Goal: Task Accomplishment & Management: Manage account settings

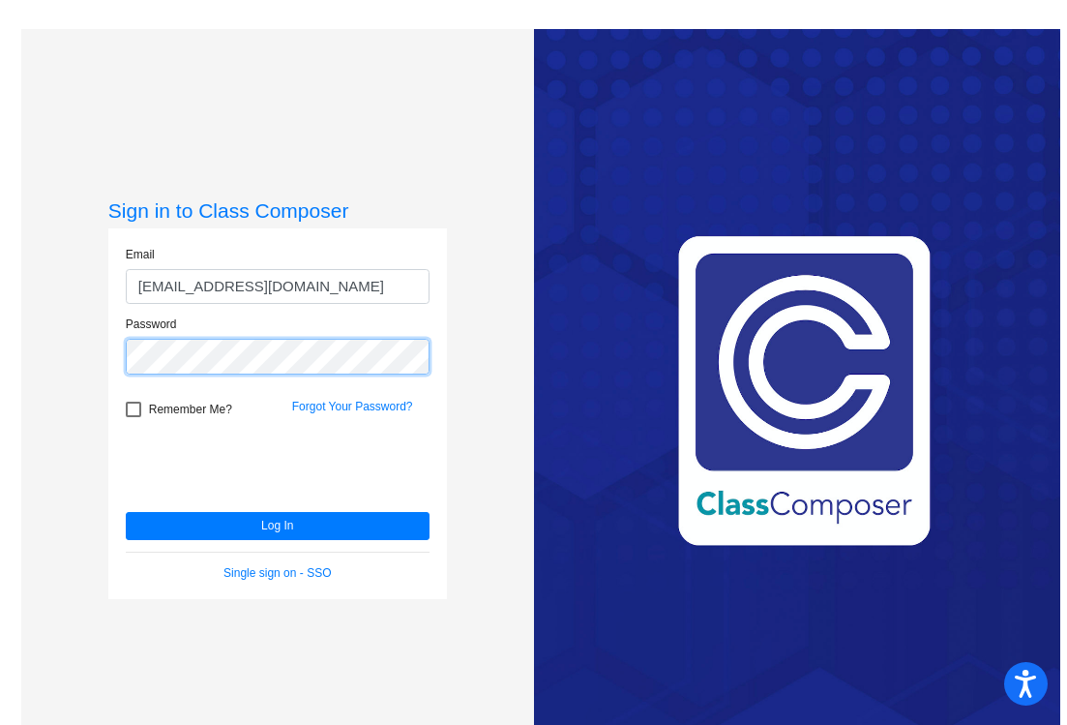
click at [0, 345] on html "Accessibility Screen-Reader Guide, Feedback, and Issue Reporting | New window S…" at bounding box center [533, 362] width 1067 height 725
click at [133, 413] on div at bounding box center [133, 409] width 15 height 15
click at [133, 417] on input "Remember Me?" at bounding box center [133, 417] width 1 height 1
checkbox input "true"
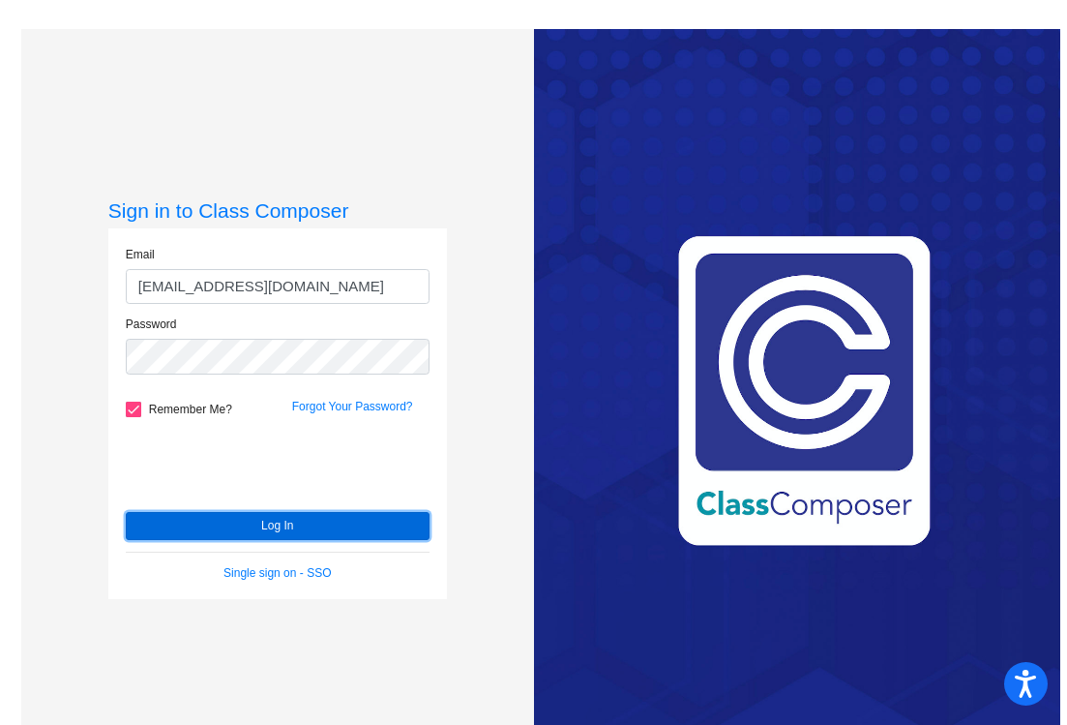
click at [239, 529] on button "Log In" at bounding box center [278, 526] width 304 height 28
click at [260, 530] on button "Log In" at bounding box center [278, 526] width 304 height 28
click at [254, 530] on button "Log In" at bounding box center [278, 526] width 304 height 28
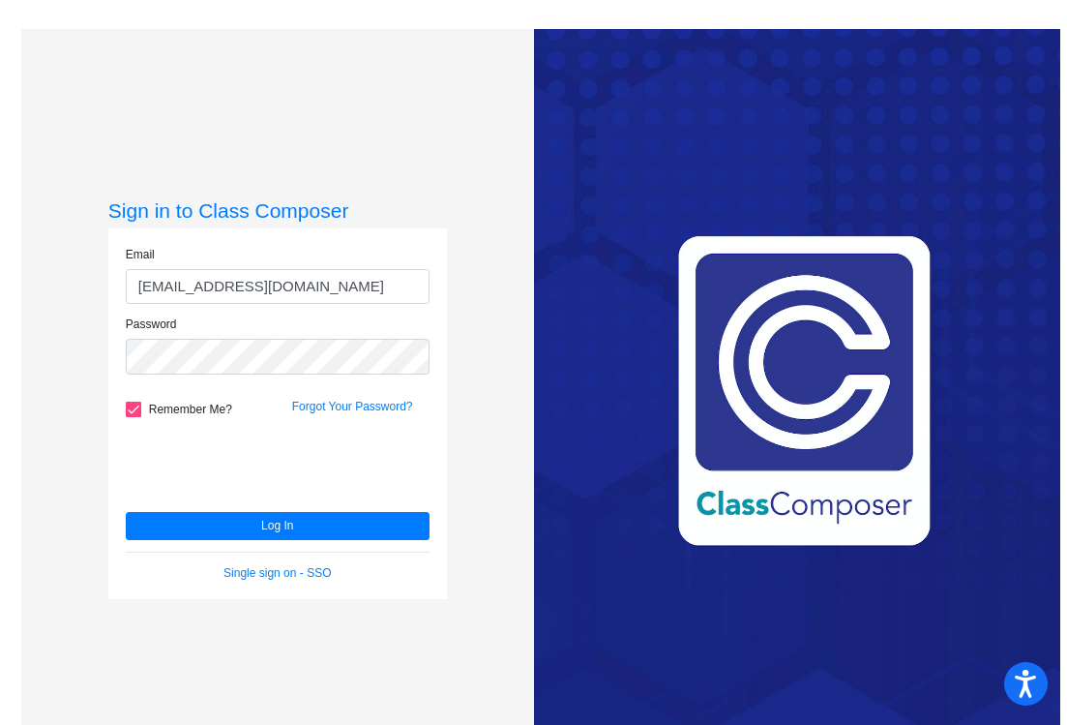
click at [962, 674] on div "Love Class Composer? Share it with a friend! If you're happy with Class Compose…" at bounding box center [797, 391] width 526 height 725
click at [949, 690] on div "Love Class Composer? Share it with a friend! If you're happy with Class Compose…" at bounding box center [797, 391] width 526 height 725
click at [30, 341] on div "Sign in to Class Composer Email ddziurgot@lcusd.net Password Remember Me? Forgo…" at bounding box center [277, 391] width 512 height 725
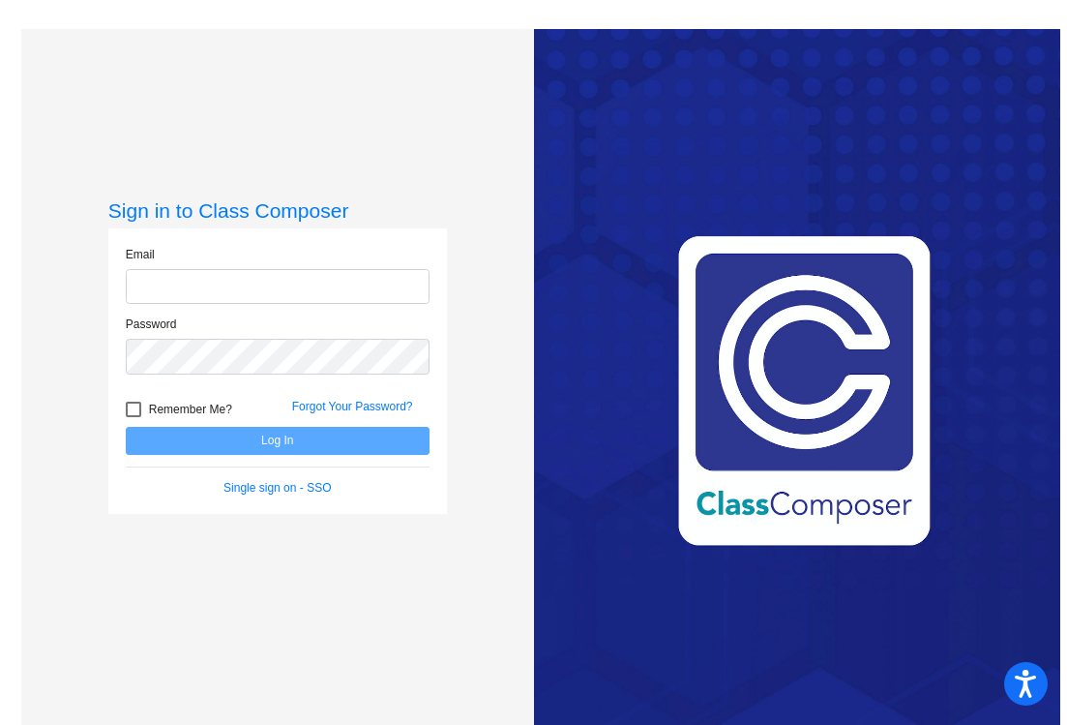
click at [214, 293] on input "email" at bounding box center [278, 287] width 304 height 36
type input "[EMAIL_ADDRESS][DOMAIN_NAME]"
click at [210, 337] on div "Password" at bounding box center [278, 344] width 304 height 59
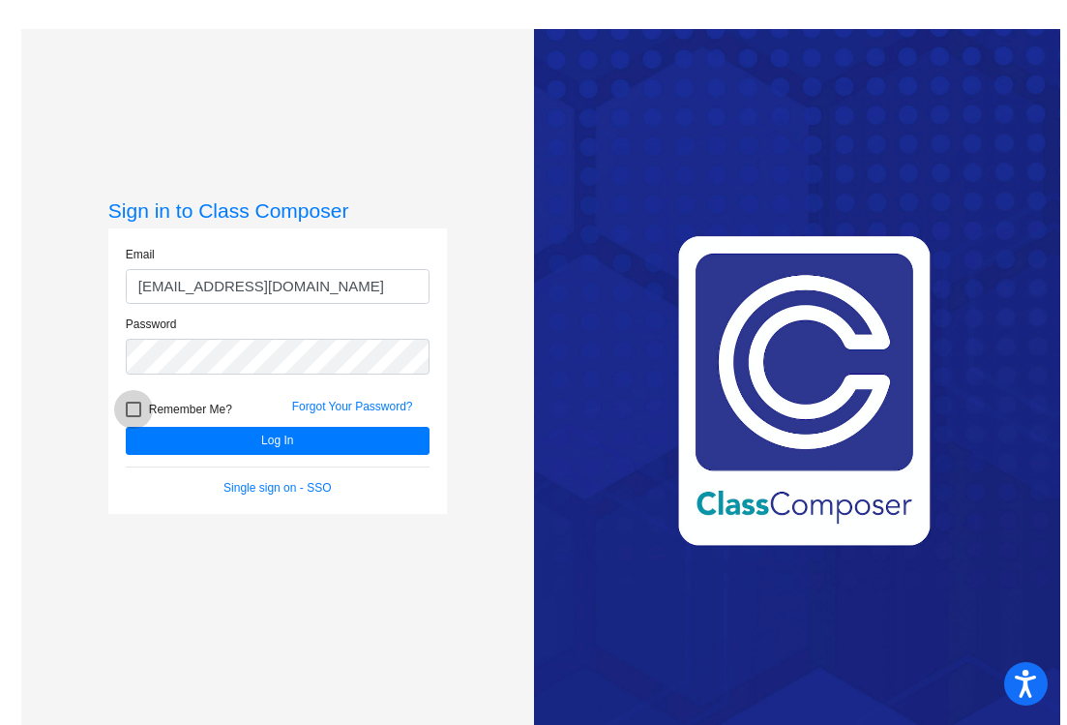
click at [128, 412] on div at bounding box center [133, 409] width 15 height 15
click at [133, 417] on input "Remember Me?" at bounding box center [133, 417] width 1 height 1
checkbox input "true"
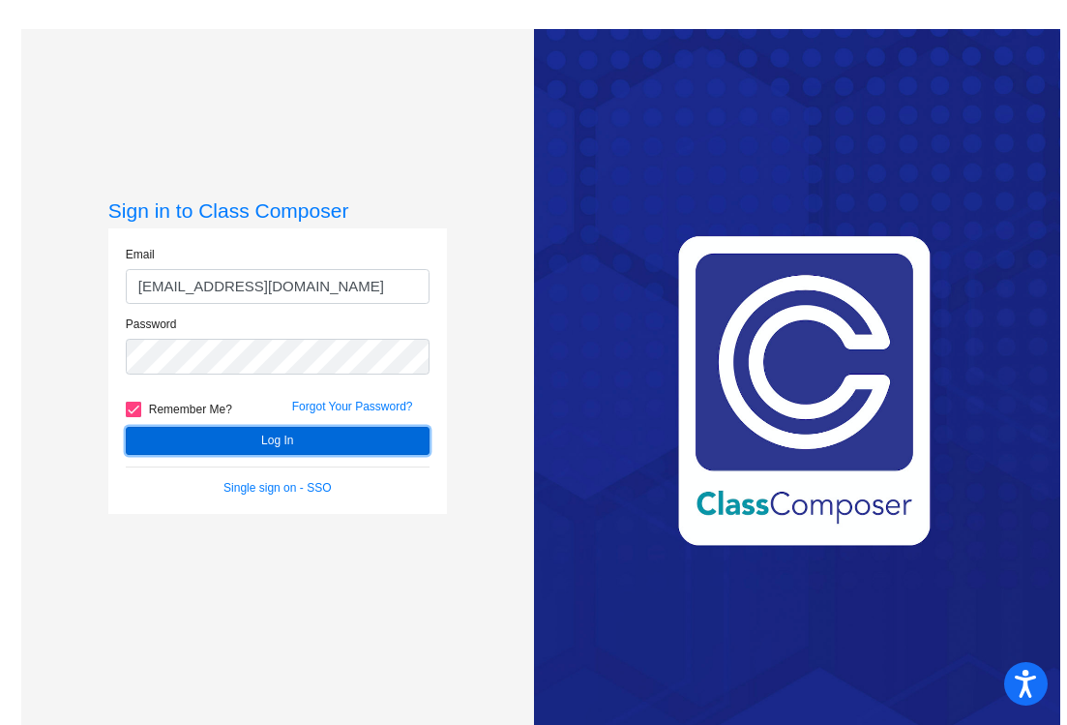
click at [221, 444] on button "Log In" at bounding box center [278, 441] width 304 height 28
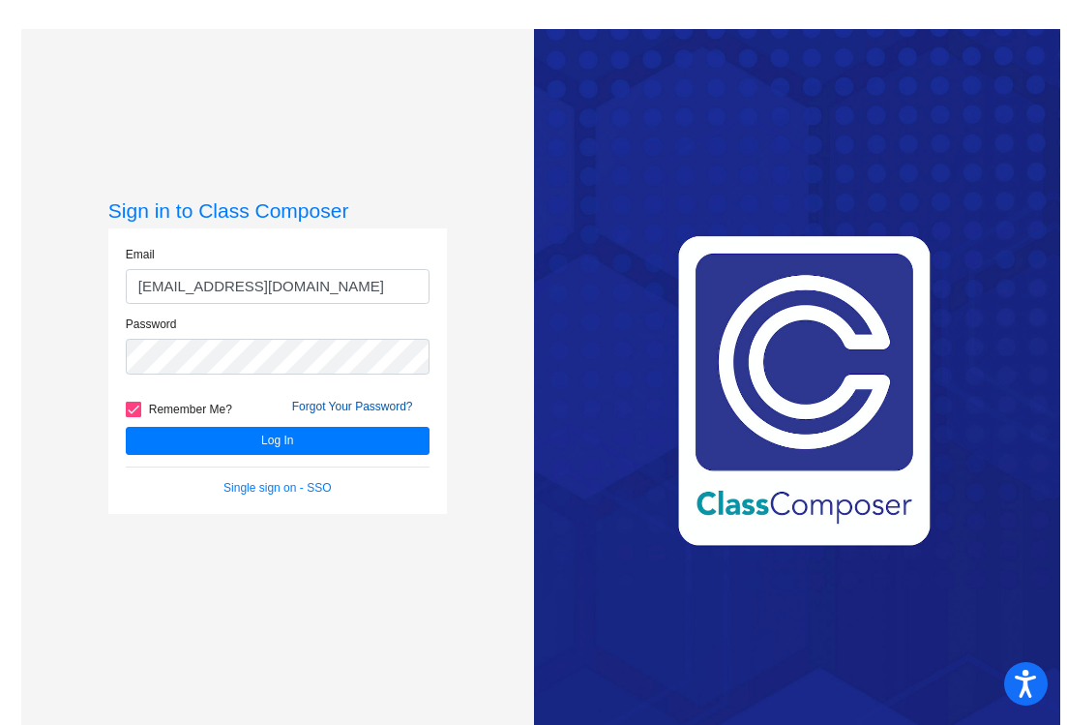
click at [395, 402] on link "Forgot Your Password?" at bounding box center [352, 407] width 121 height 14
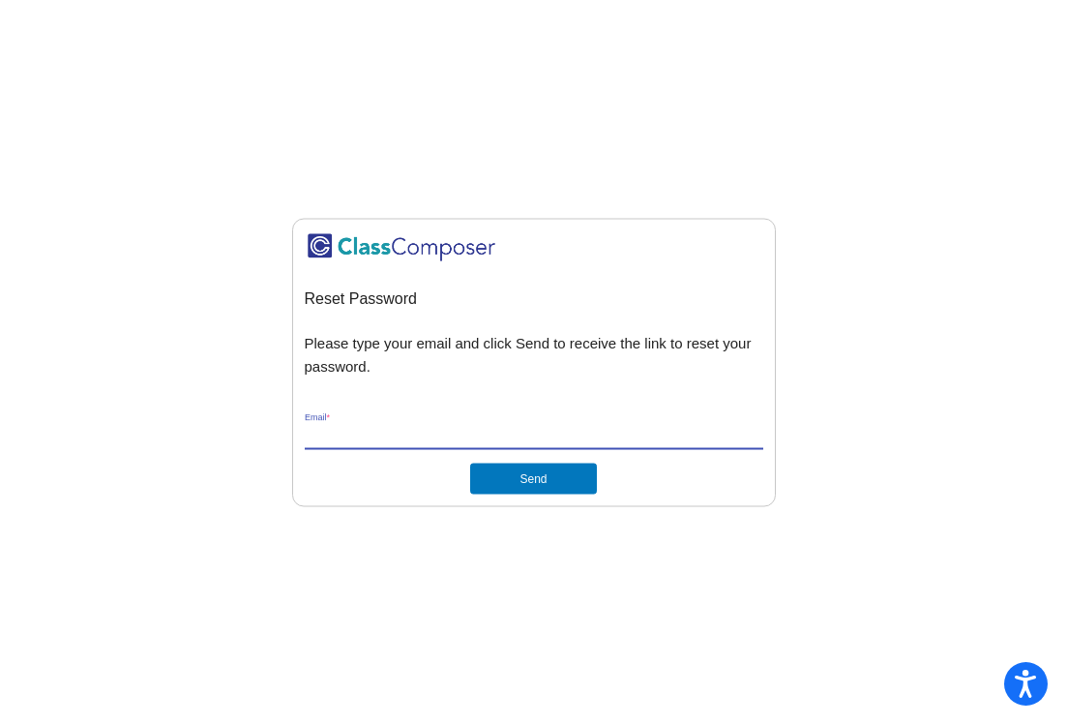
click at [428, 436] on input "Email *" at bounding box center [534, 435] width 459 height 17
type input "[EMAIL_ADDRESS][DOMAIN_NAME]"
click at [537, 483] on button "Send" at bounding box center [533, 479] width 126 height 31
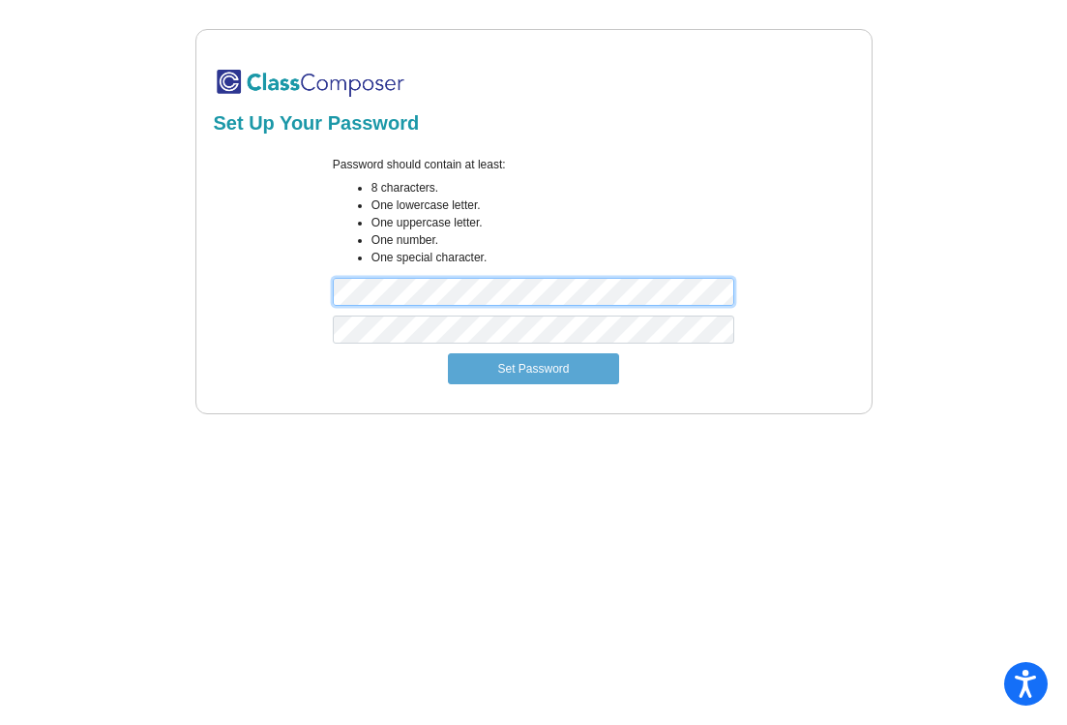
click at [237, 272] on div "Password should contain at least: 8 characters. One lowercase letter. One upper…" at bounding box center [534, 236] width 646 height 160
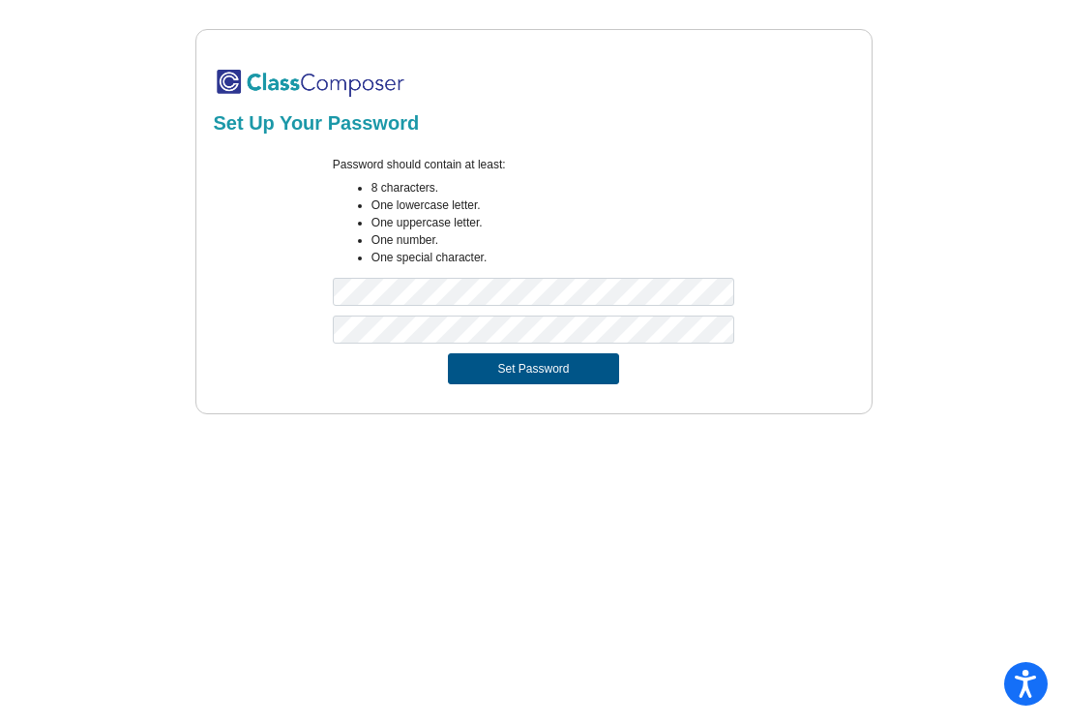
click at [555, 368] on button "Set Password" at bounding box center [533, 368] width 170 height 31
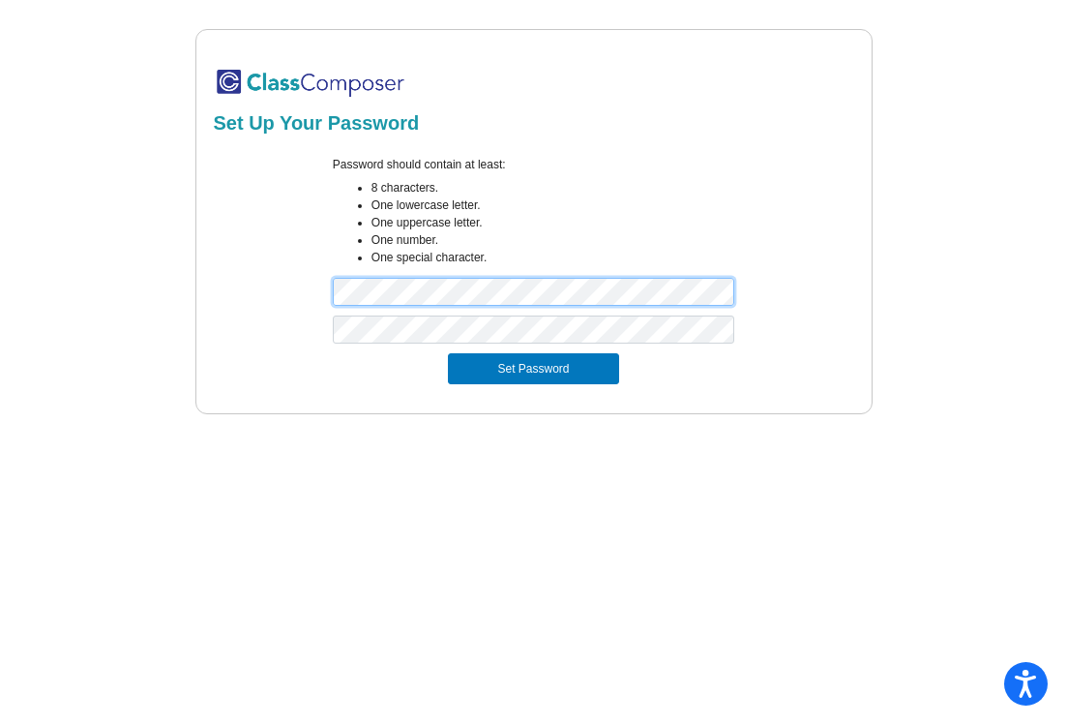
click at [249, 279] on div "Password should contain at least: 8 characters. One lowercase letter. One upper…" at bounding box center [534, 236] width 646 height 160
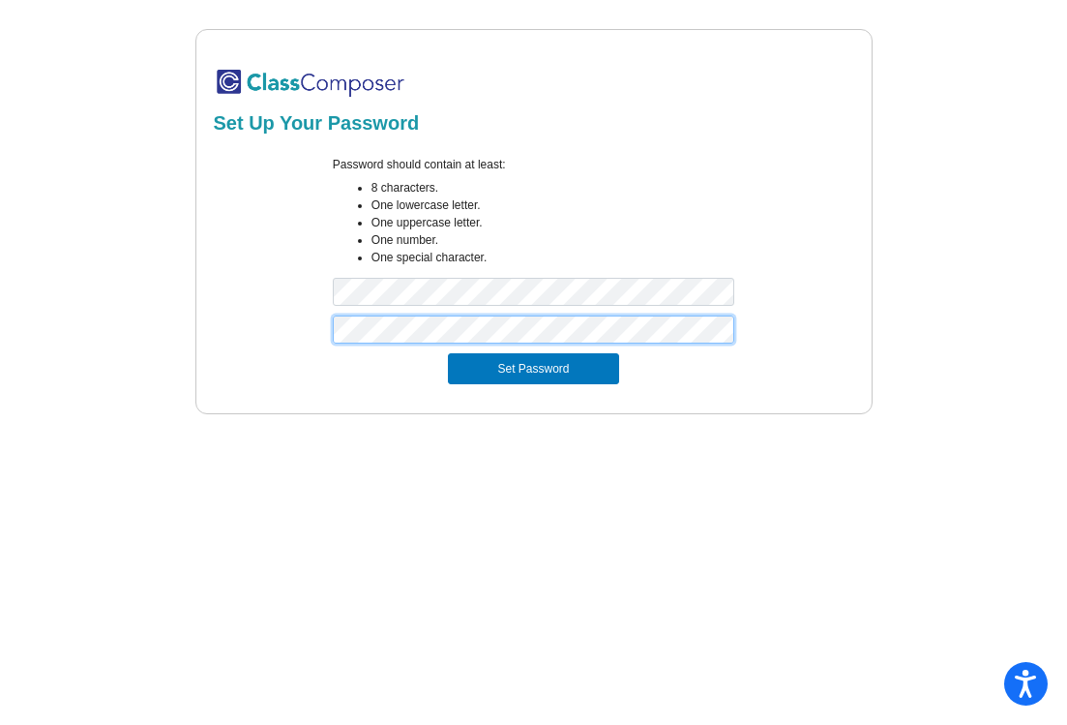
click at [290, 328] on div at bounding box center [534, 334] width 646 height 38
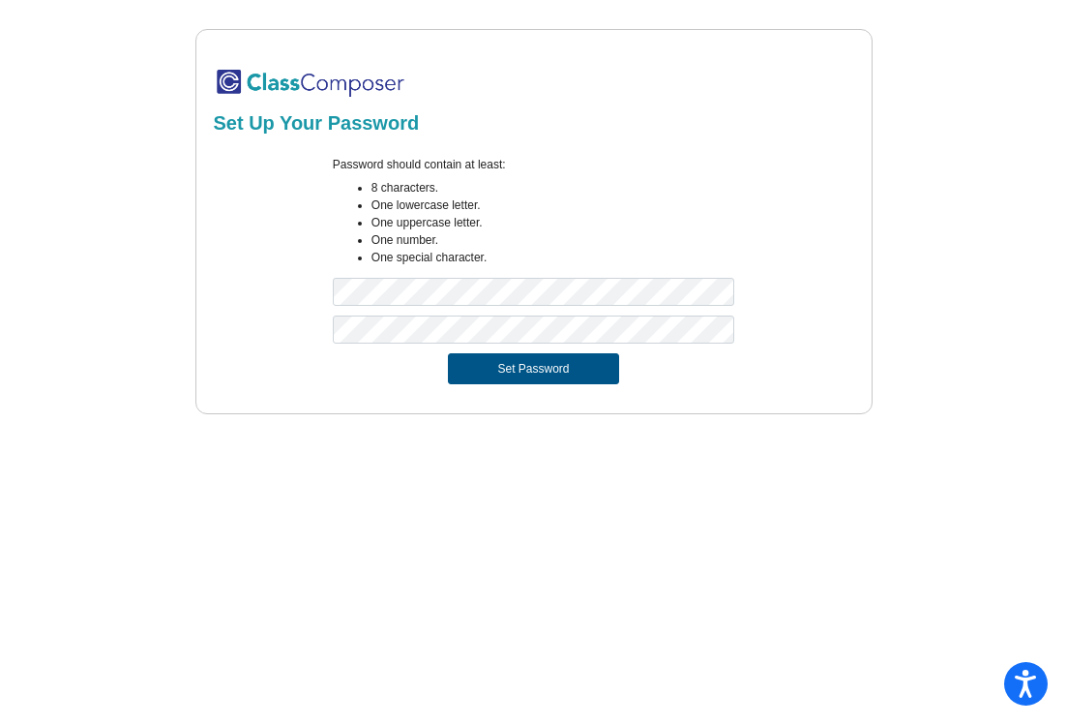
click at [490, 381] on button "Set Password" at bounding box center [533, 368] width 170 height 31
click at [586, 375] on button "Set Password" at bounding box center [533, 368] width 170 height 31
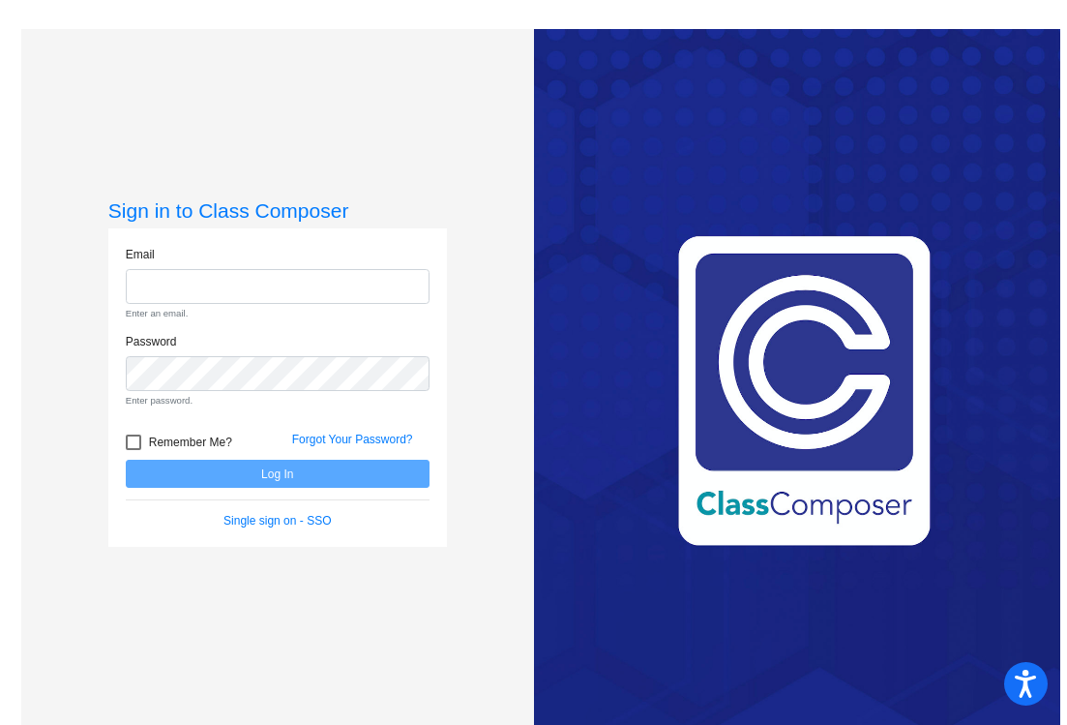
click at [226, 280] on input "email" at bounding box center [278, 287] width 304 height 36
click at [179, 278] on input "email" at bounding box center [278, 287] width 304 height 36
type input "[EMAIL_ADDRESS][DOMAIN_NAME]"
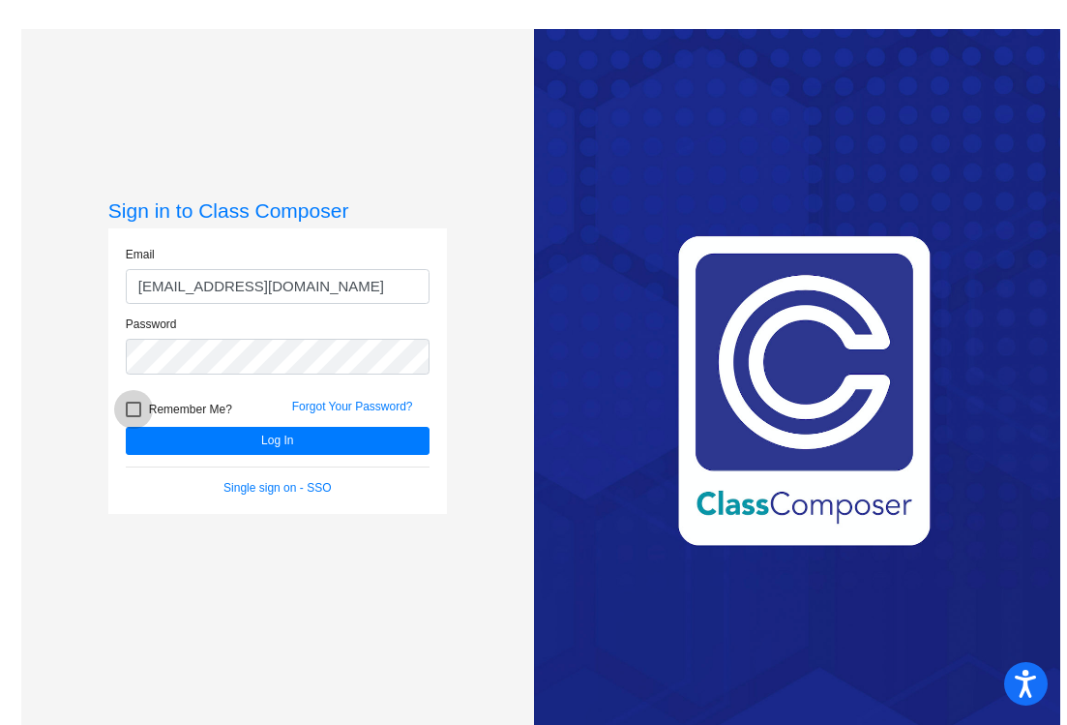
click at [135, 406] on div at bounding box center [133, 409] width 15 height 15
click at [134, 417] on input "Remember Me?" at bounding box center [133, 417] width 1 height 1
checkbox input "true"
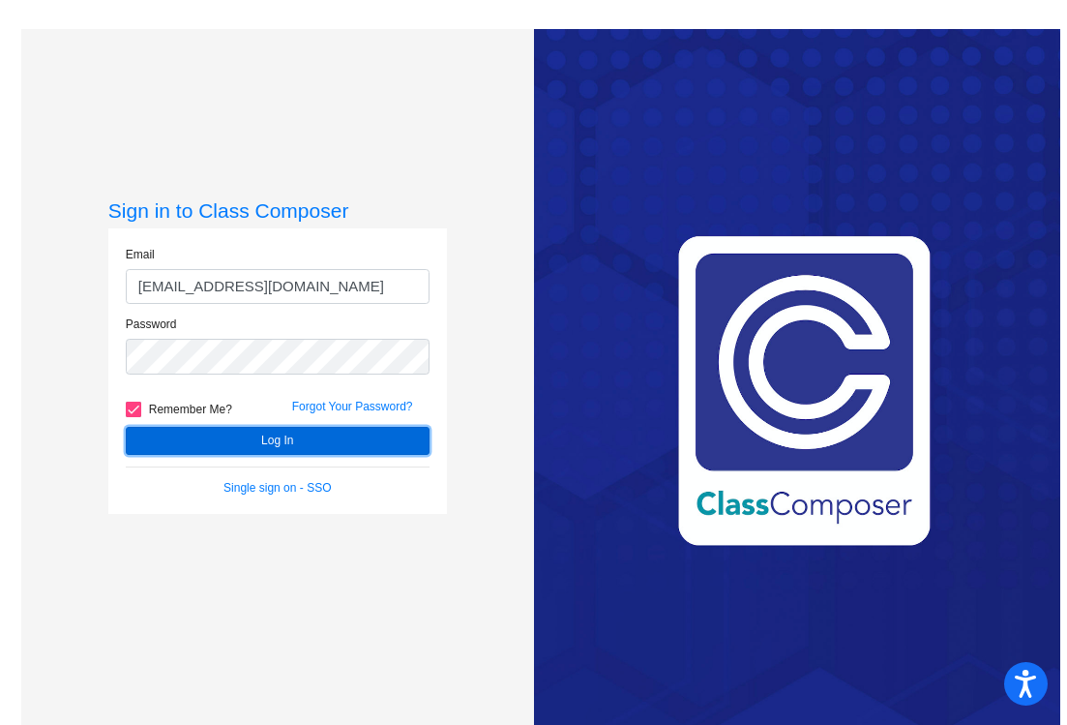
click at [216, 438] on button "Log In" at bounding box center [278, 441] width 304 height 28
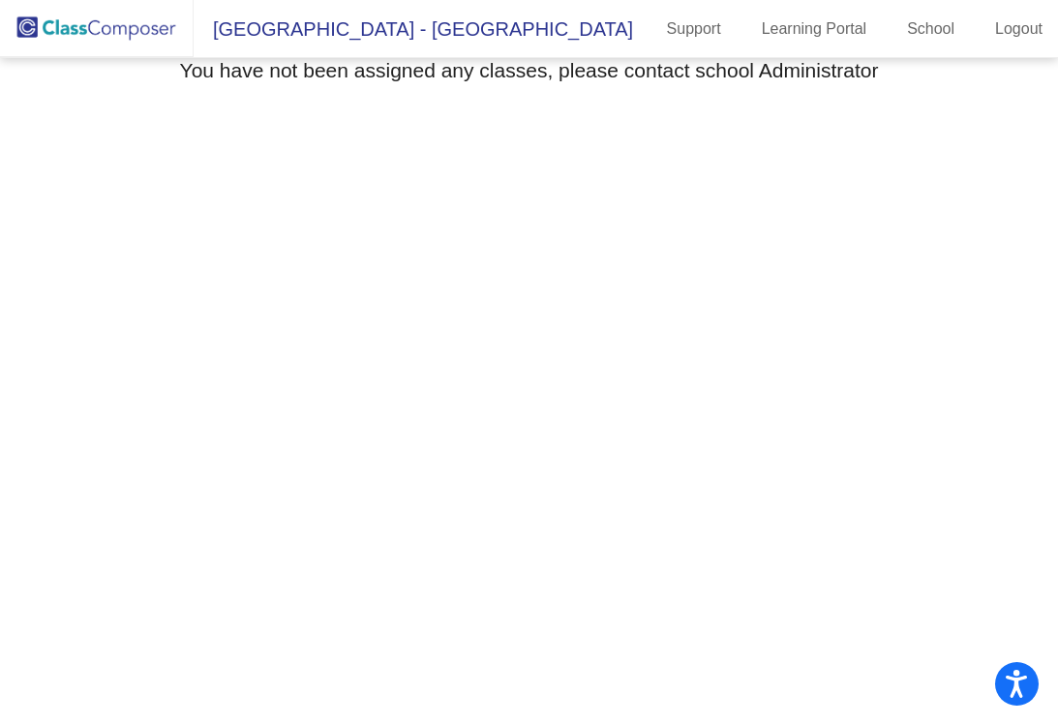
click at [494, 31] on span "[GEOGRAPHIC_DATA] - [GEOGRAPHIC_DATA]" at bounding box center [413, 29] width 439 height 31
click at [396, 41] on span "[GEOGRAPHIC_DATA] - [GEOGRAPHIC_DATA]" at bounding box center [413, 29] width 439 height 31
